Goal: Navigation & Orientation: Find specific page/section

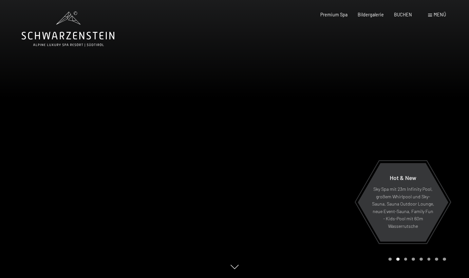
click at [301, 16] on span "Menü" at bounding box center [440, 15] width 12 height 6
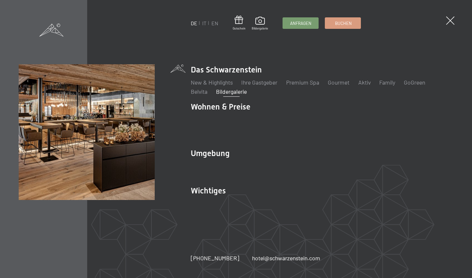
click at [224, 95] on link "Bildergalerie" at bounding box center [231, 91] width 31 height 7
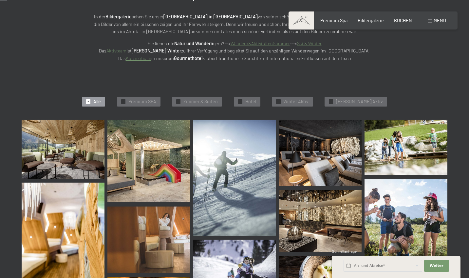
scroll to position [104, 0]
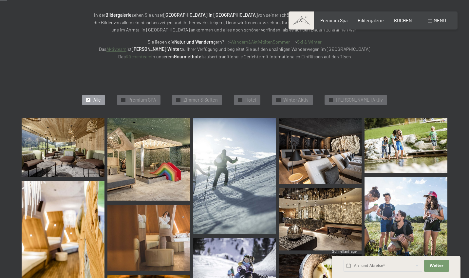
click at [88, 155] on img at bounding box center [63, 147] width 83 height 59
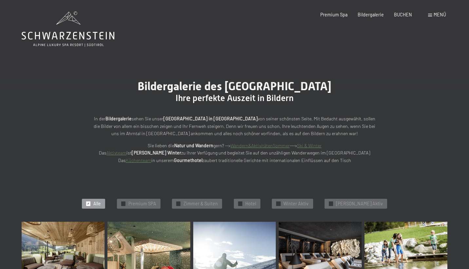
scroll to position [0, 0]
click at [381, 17] on div "Premium Spa Bildergalerie BUCHEN" at bounding box center [361, 14] width 122 height 7
click at [344, 16] on span "Premium Spa" at bounding box center [333, 14] width 27 height 6
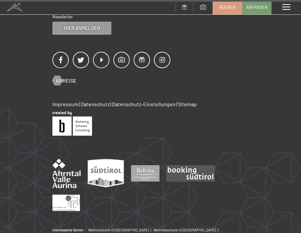
scroll to position [2876, 0]
